Goal: Communication & Community: Answer question/provide support

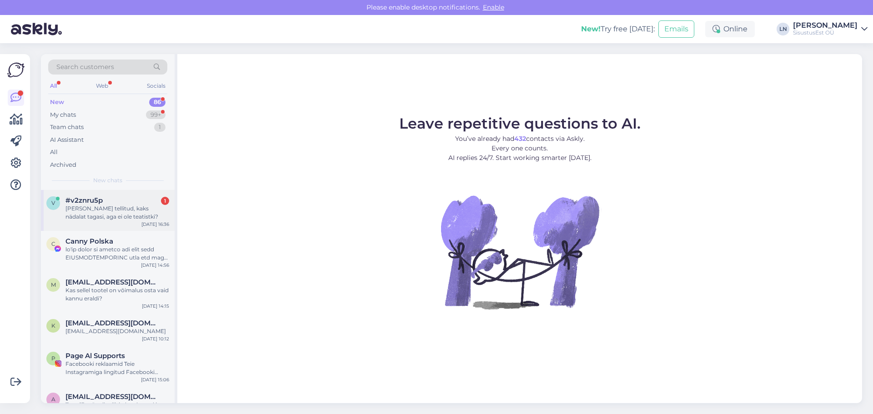
click at [116, 214] on div "[PERSON_NAME] tellitud, kaks nädalat tagasi, aga ei ole teatistki?" at bounding box center [117, 213] width 104 height 16
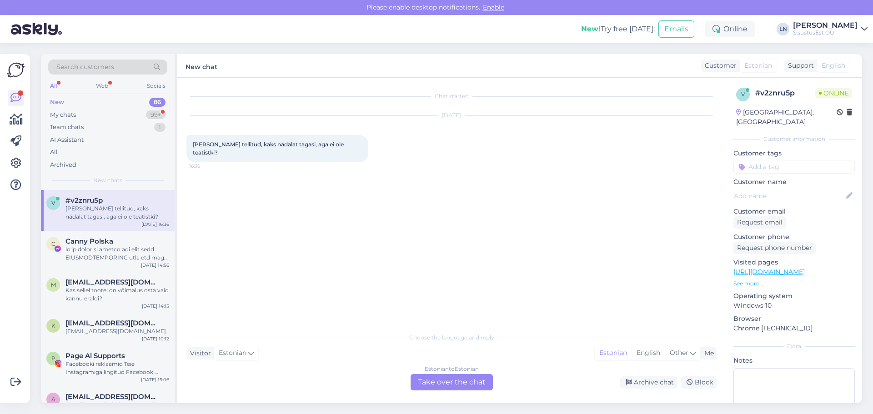
click at [464, 384] on div "Estonian to Estonian Take over the chat" at bounding box center [451, 382] width 82 height 16
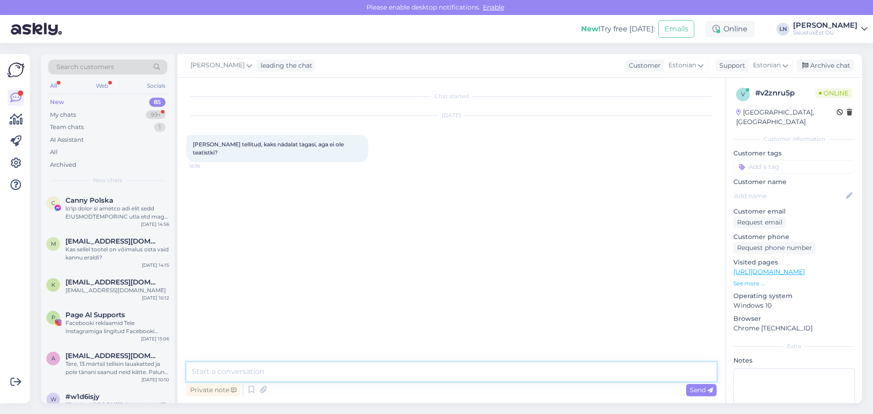
click at [256, 374] on textarea at bounding box center [451, 371] width 530 height 19
type textarea "Tere"
type textarea "Mis tellimise nr on?"
type textarea "või mis toode"
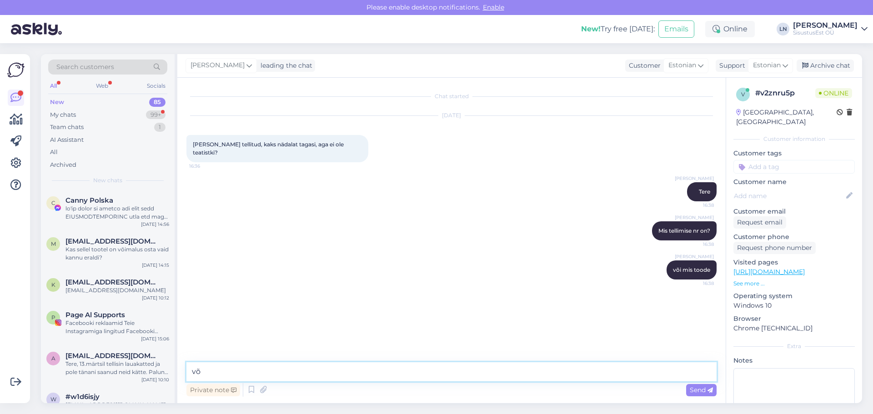
type textarea "v"
click at [206, 305] on span "Kartulikooria" at bounding box center [210, 308] width 35 height 7
copy div "Kartulikooria 16:39"
click at [218, 369] on textarea at bounding box center [451, 371] width 530 height 19
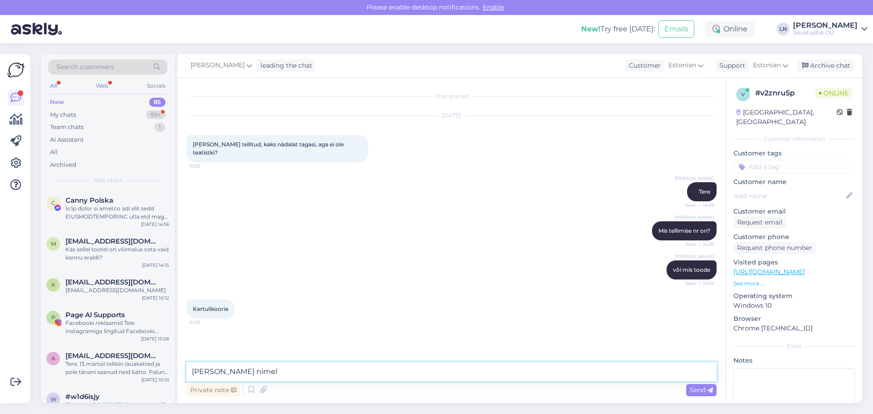
type textarea "[PERSON_NAME] nimele"
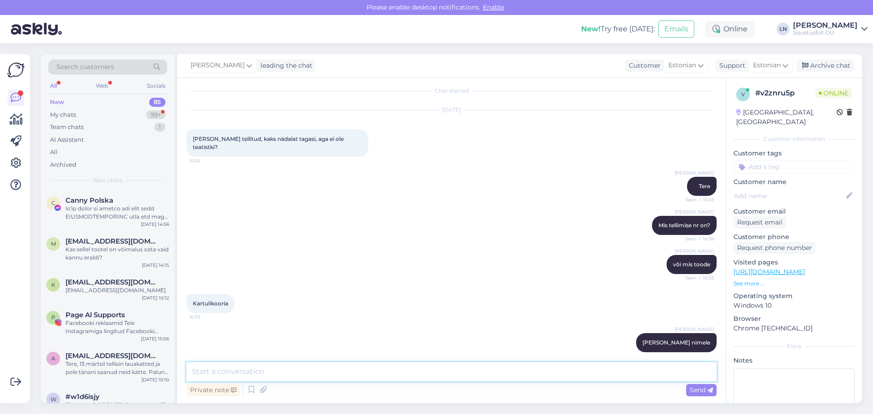
type textarea "t"
type textarea "eelmine reede panin ühe [PERSON_NAME] [PERSON_NAME] üks [PERSON_NAME]"
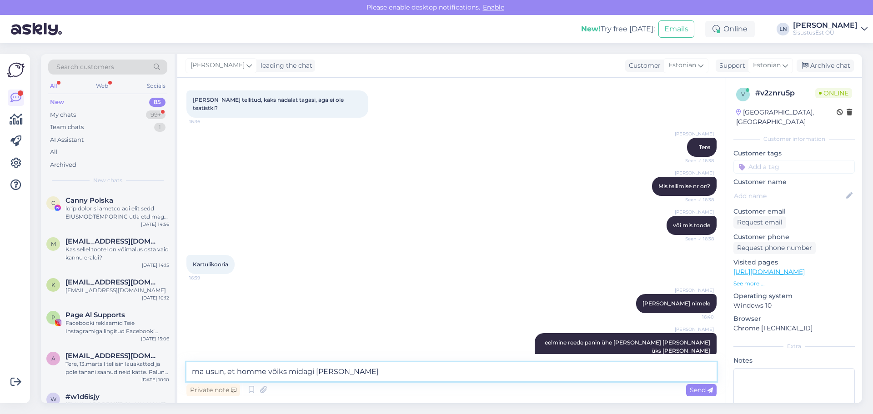
type textarea "ma usun, et homme võiks midagi [PERSON_NAME]"
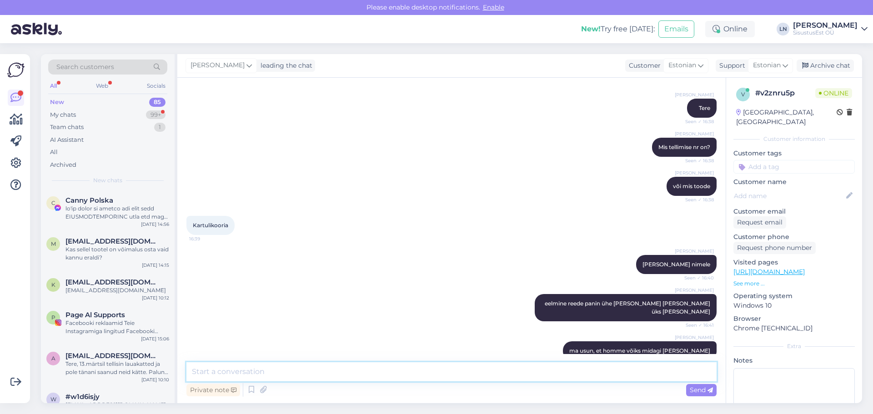
scroll to position [131, 0]
